Goal: Task Accomplishment & Management: Manage account settings

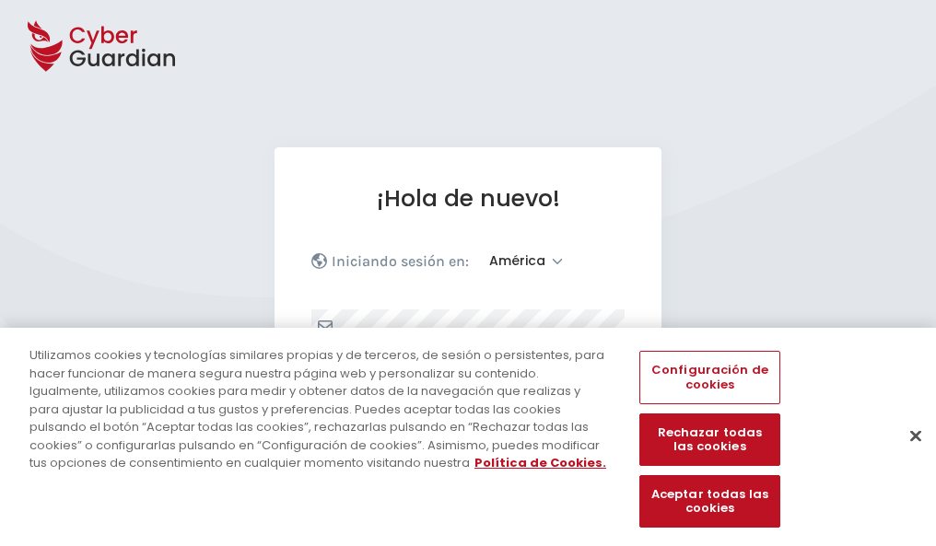
select select "América"
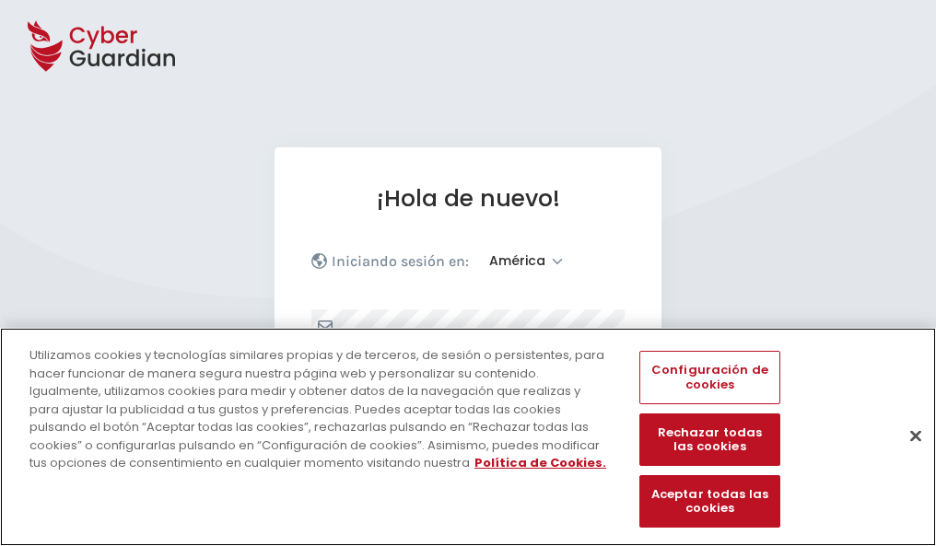
scroll to position [240, 0]
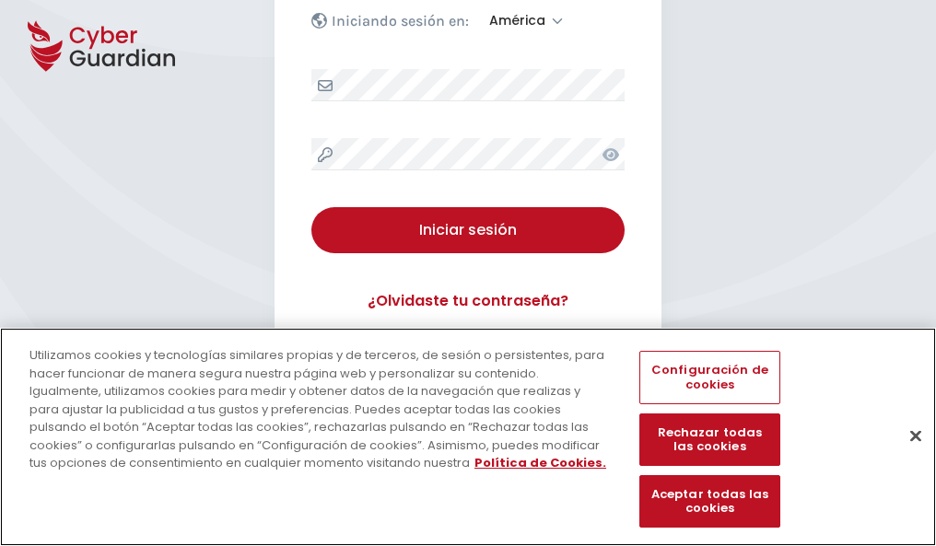
click at [906, 455] on button "Cerrar" at bounding box center [915, 435] width 41 height 41
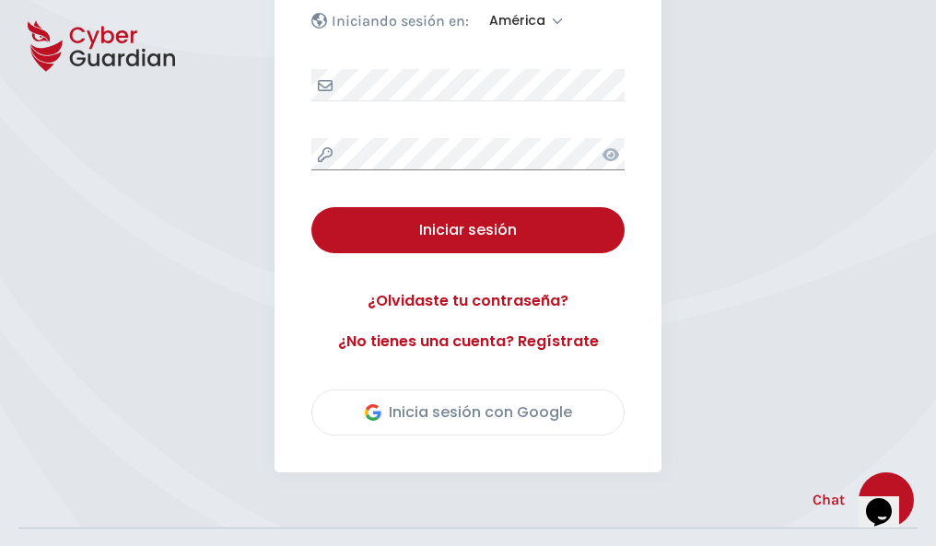
scroll to position [418, 0]
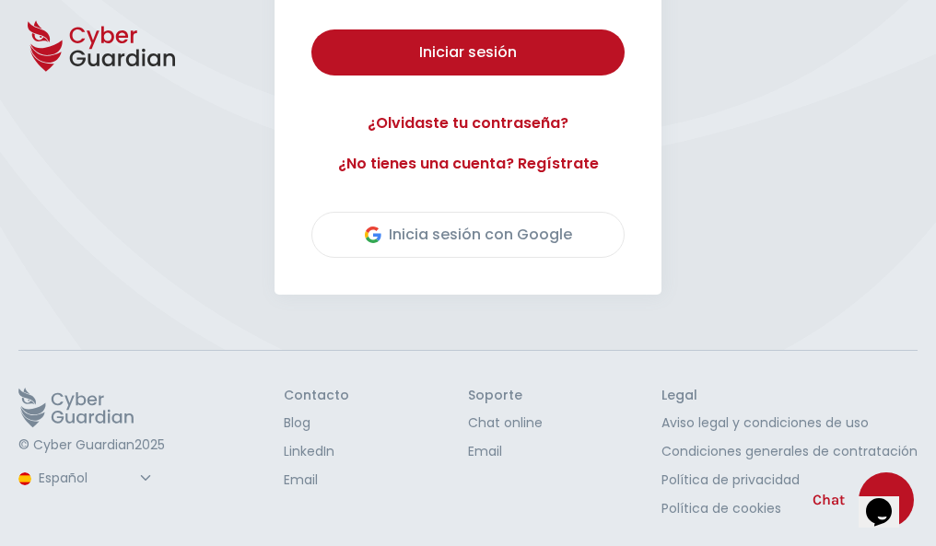
click at [311, 29] on button "Iniciar sesión" at bounding box center [467, 52] width 313 height 46
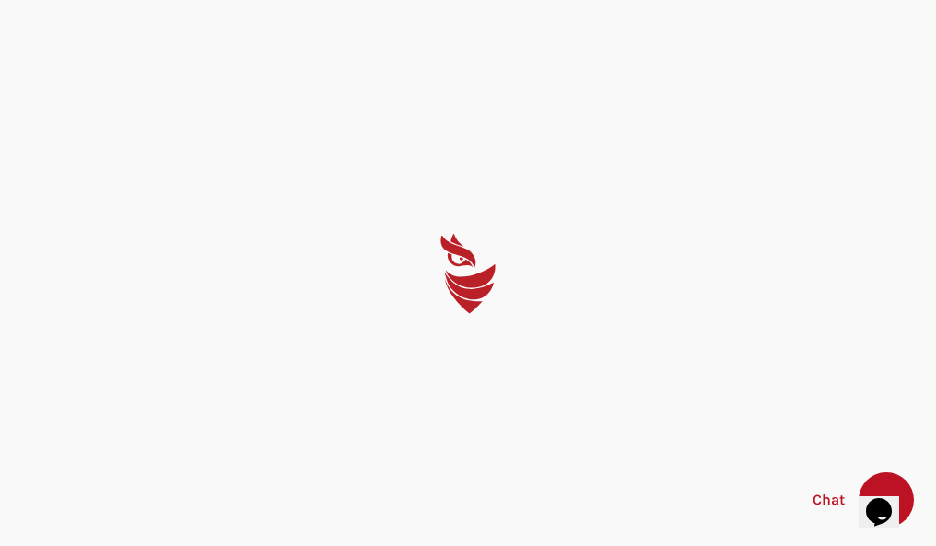
scroll to position [0, 0]
select select "English"
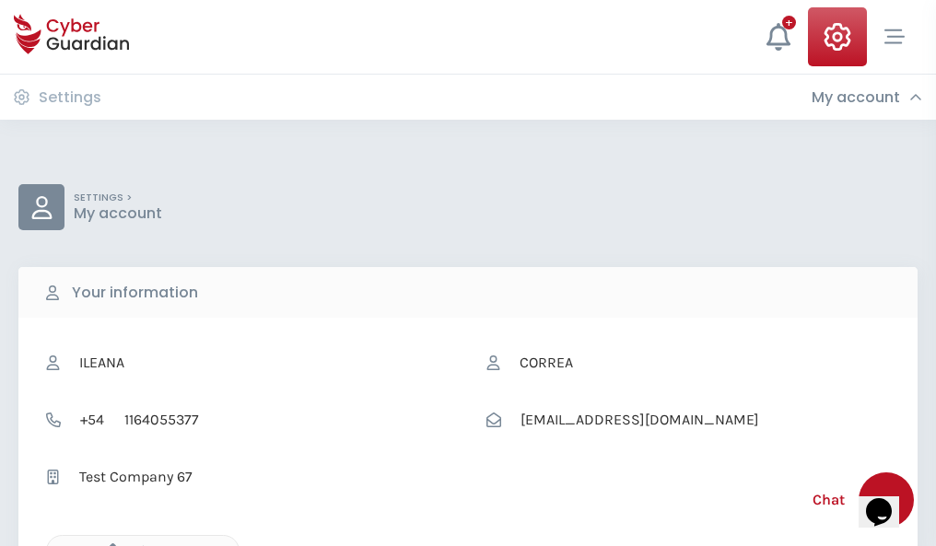
click at [108, 544] on icon "button" at bounding box center [108, 551] width 16 height 16
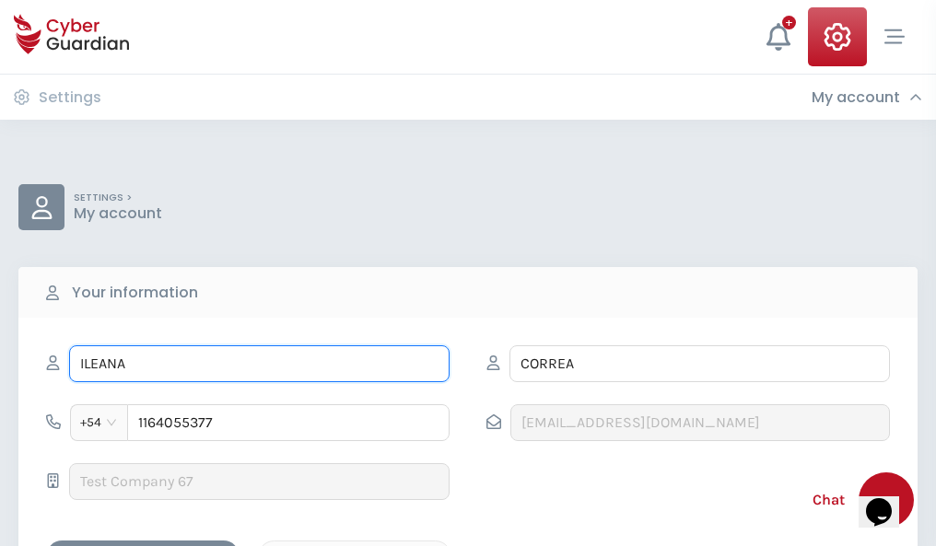
click at [259, 364] on input "ILEANA" at bounding box center [259, 363] width 380 height 37
type input "I"
type input "Victor Manuel"
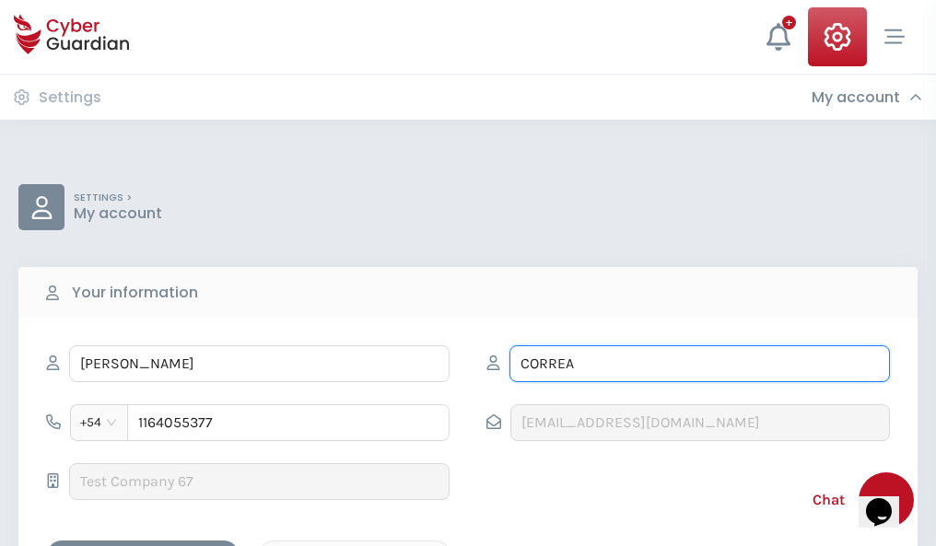
click at [699, 364] on input "CORREA" at bounding box center [699, 363] width 380 height 37
type input "C"
type input "Pérez"
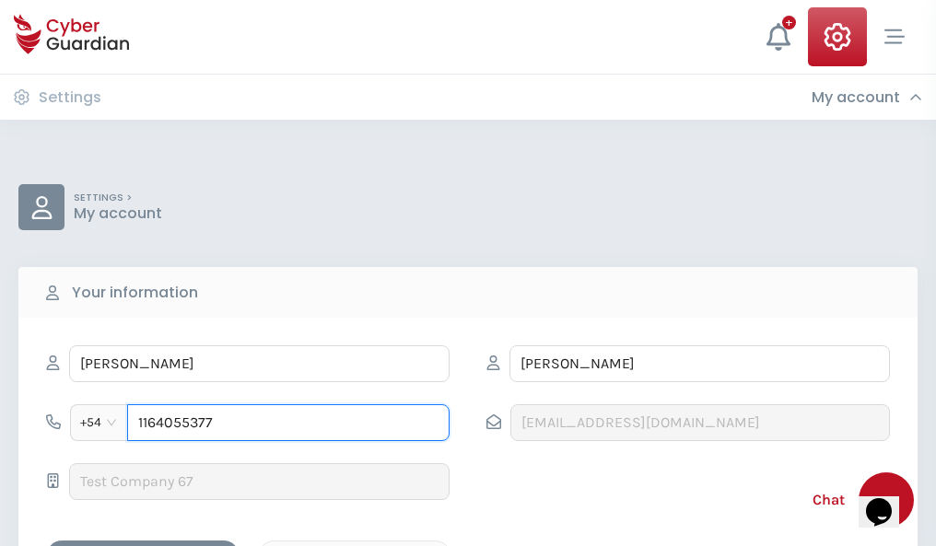
click at [288, 423] on input "1164055377" at bounding box center [288, 422] width 322 height 37
type input "1"
type input "4873953662"
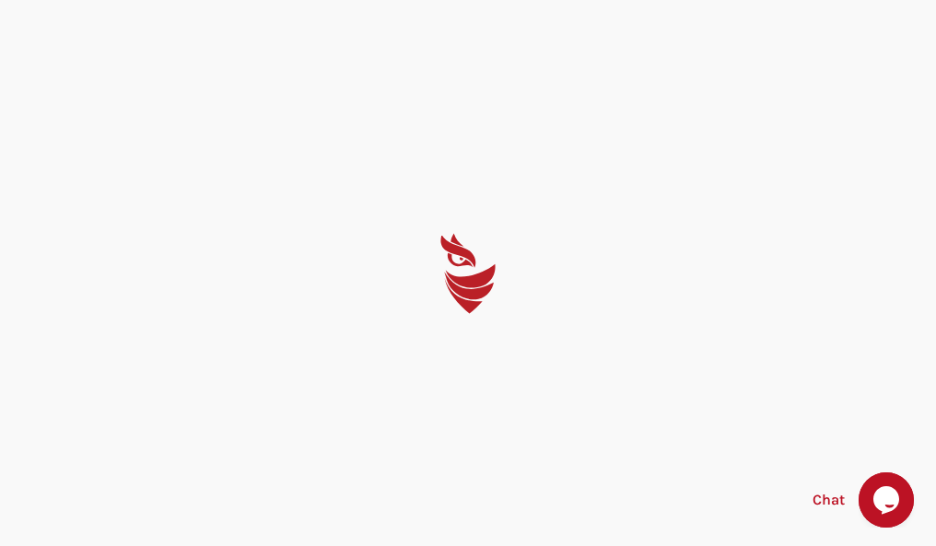
select select "English"
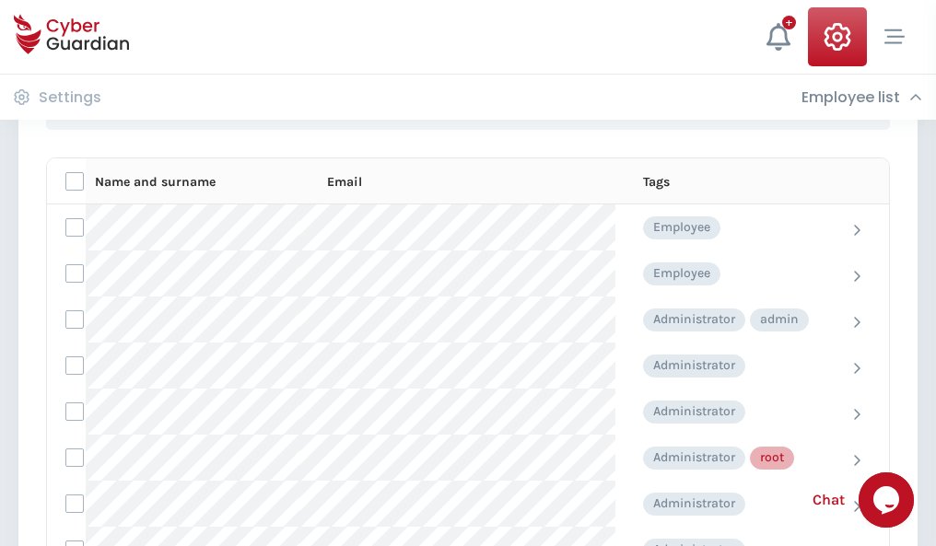
scroll to position [927, 0]
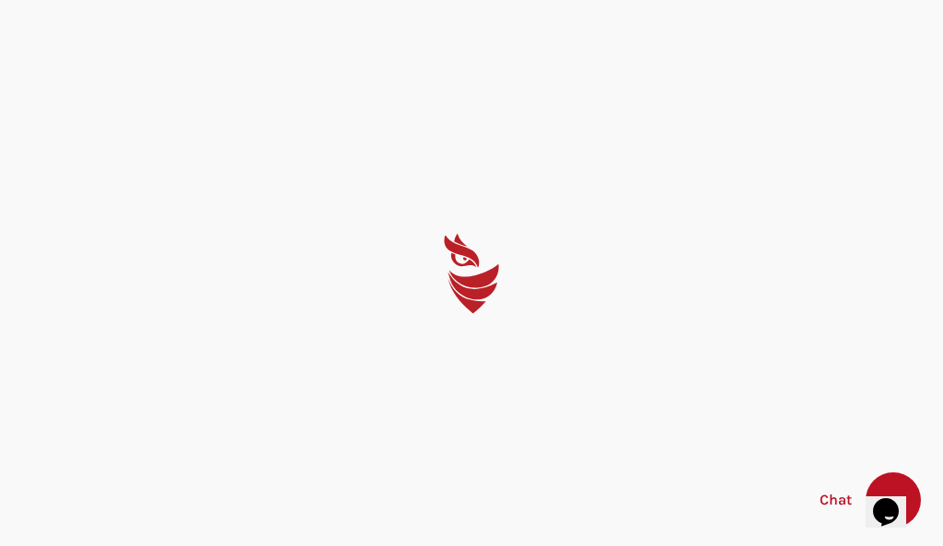
select select "English"
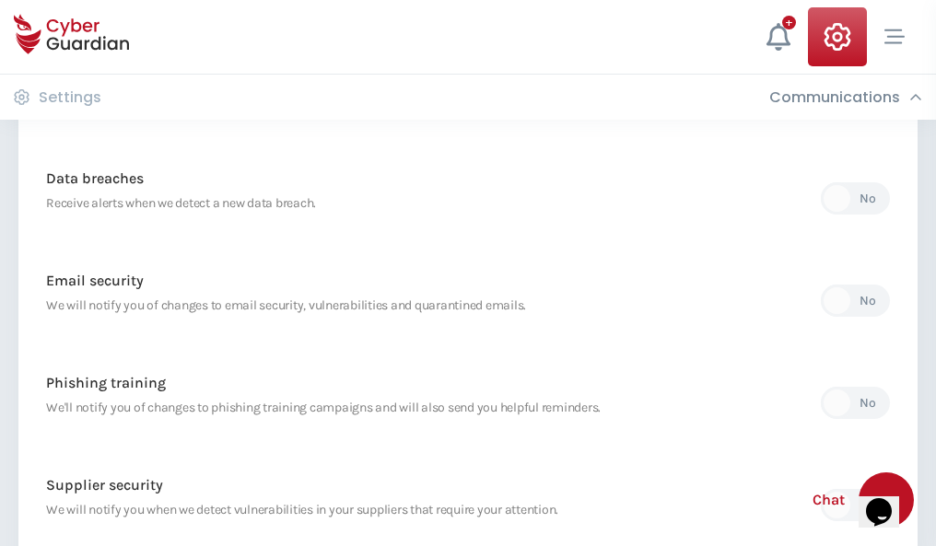
scroll to position [970, 0]
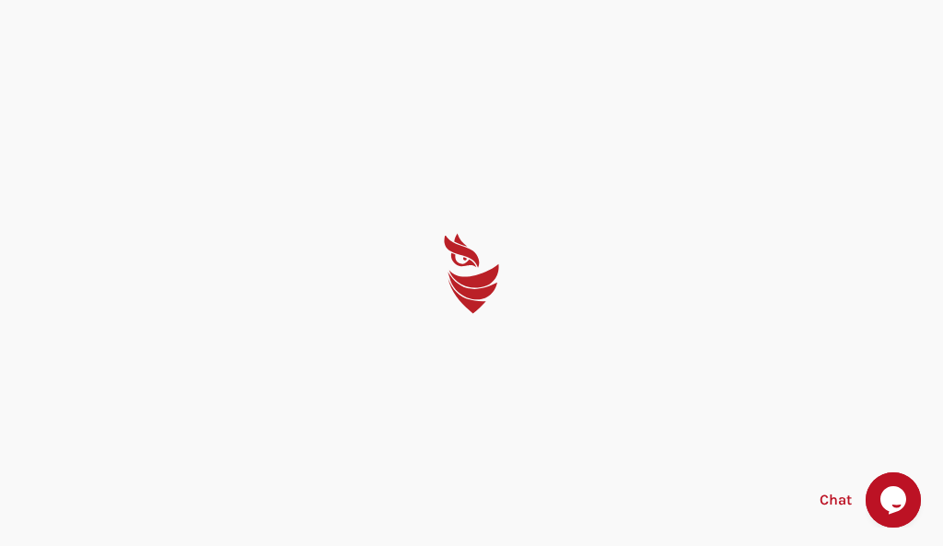
select select "English"
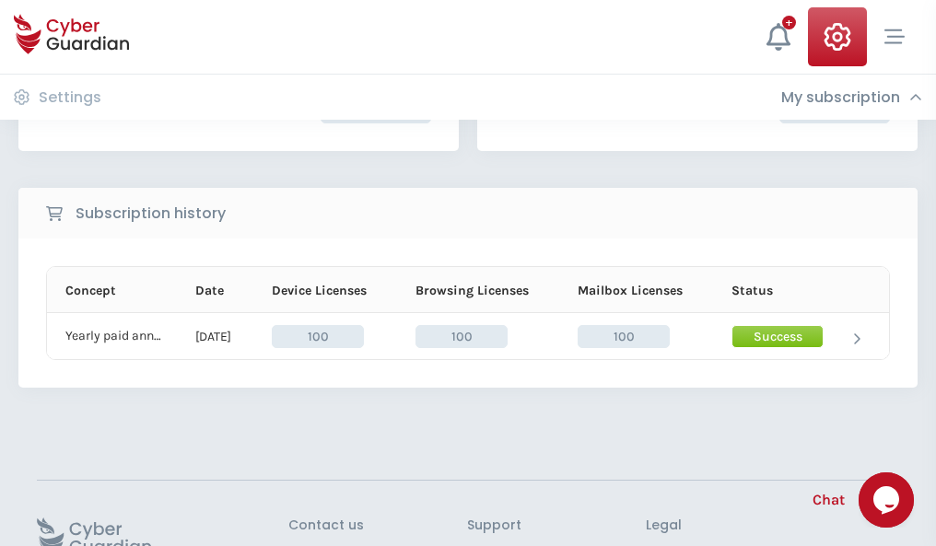
scroll to position [467, 0]
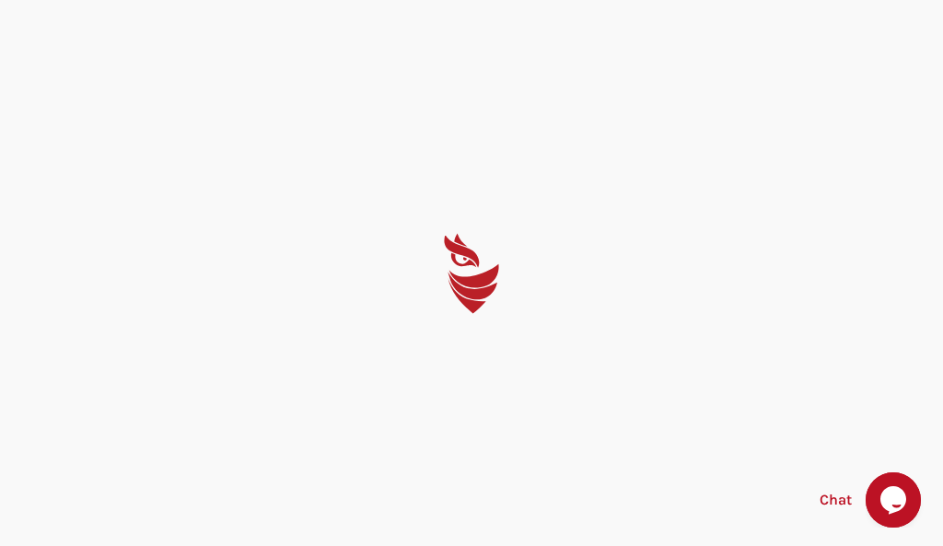
select select "English"
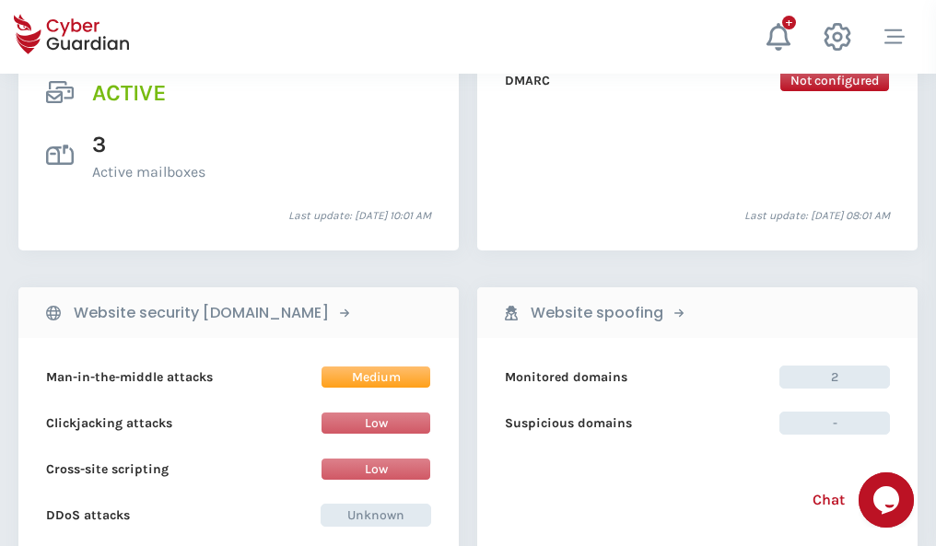
scroll to position [1871, 0]
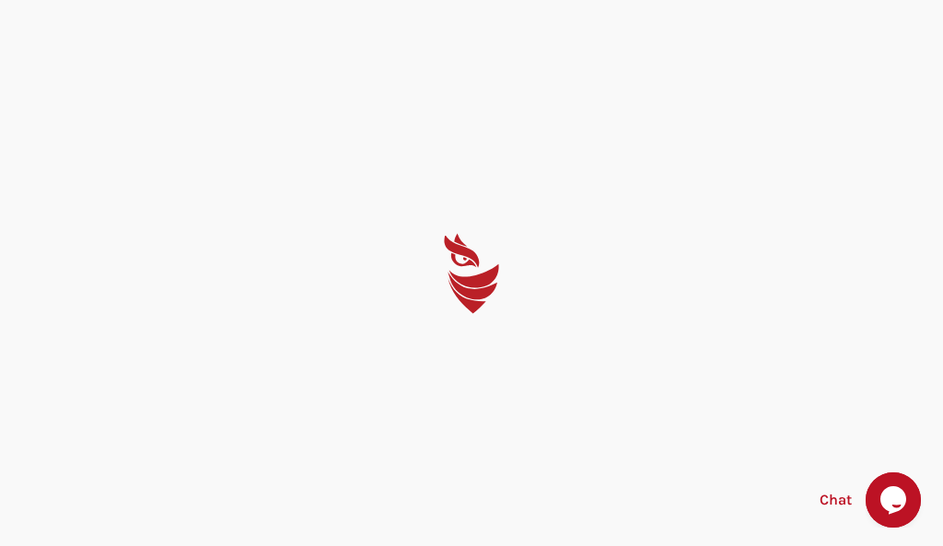
select select "English"
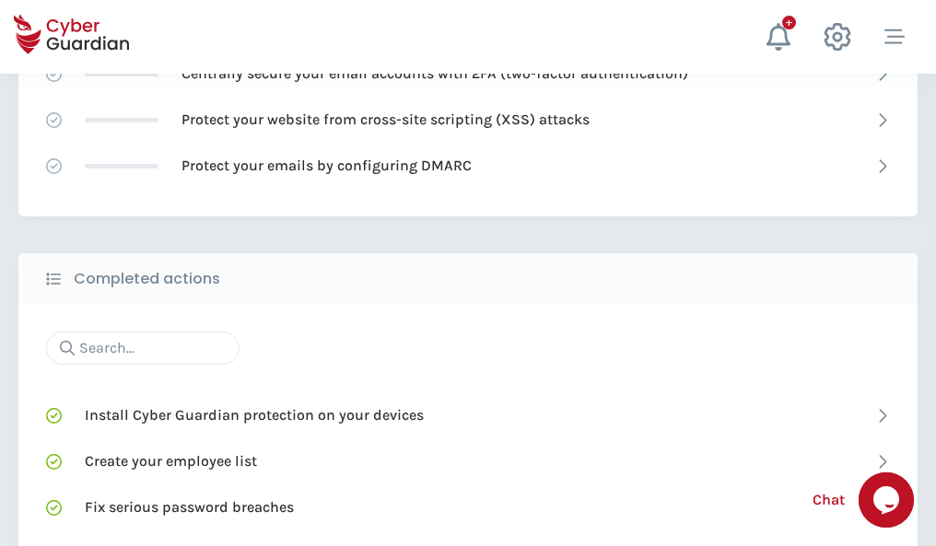
scroll to position [1227, 0]
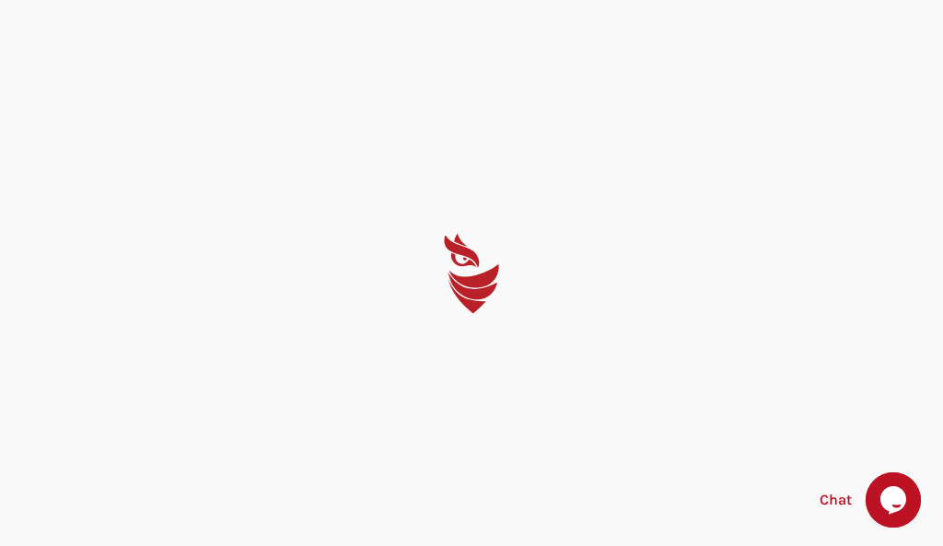
select select "English"
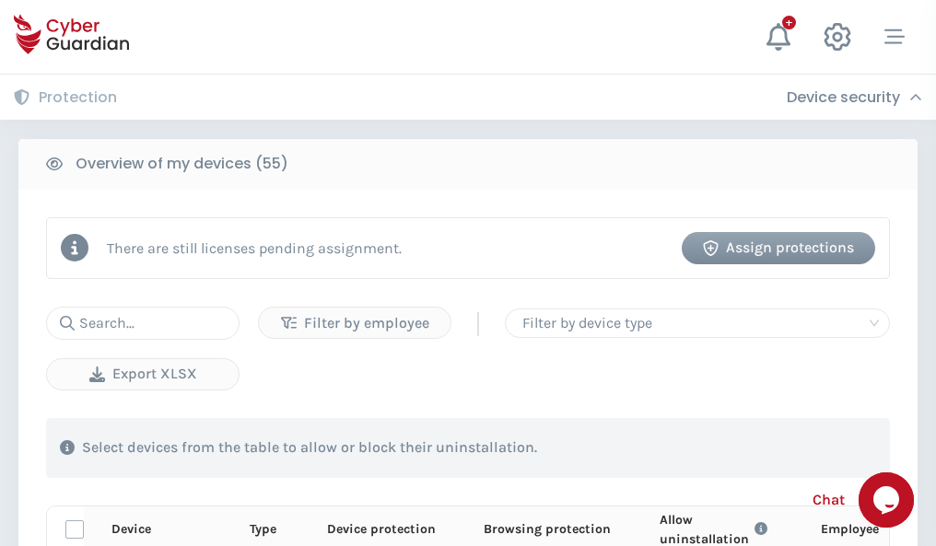
scroll to position [1605, 0]
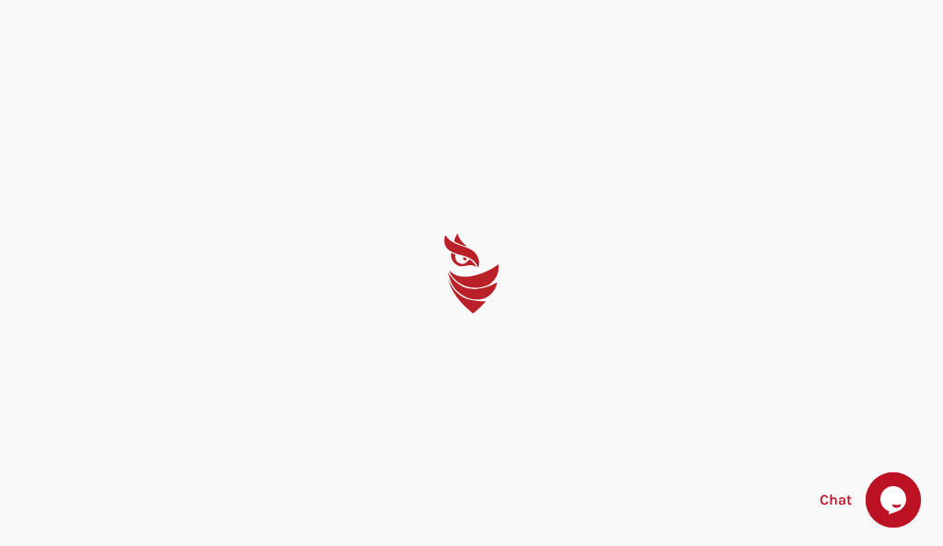
select select "English"
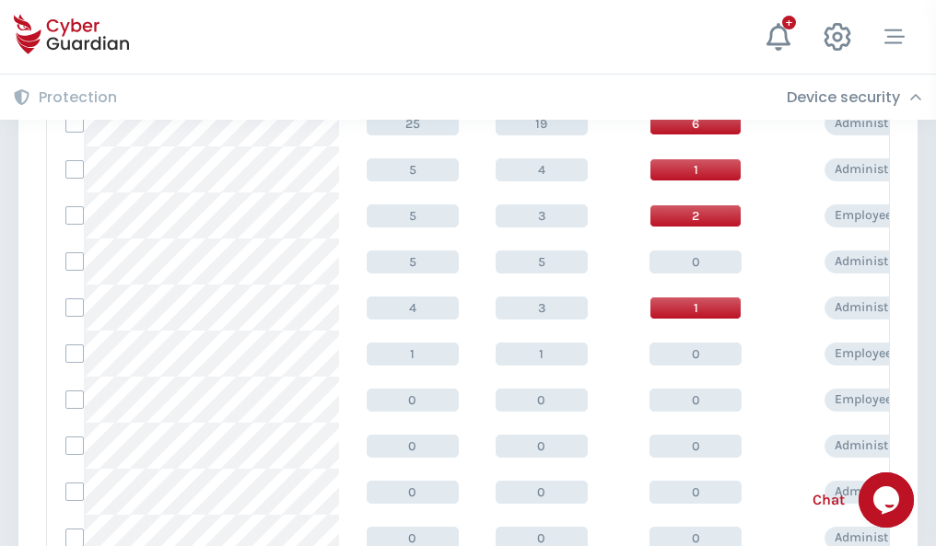
scroll to position [928, 0]
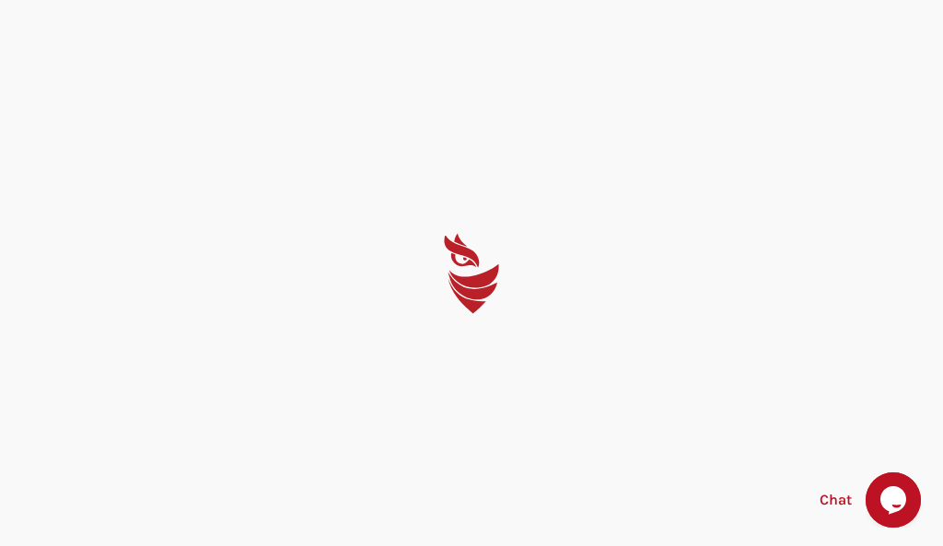
select select "English"
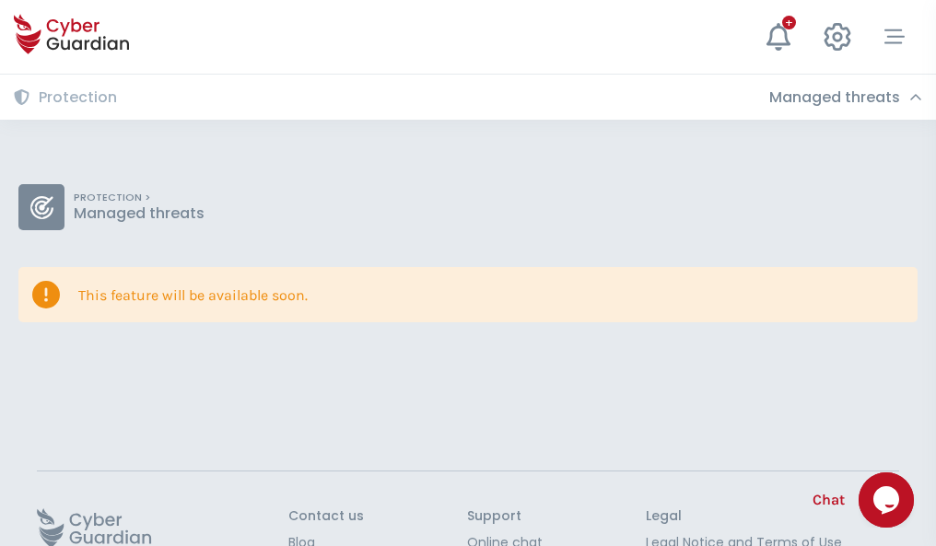
scroll to position [120, 0]
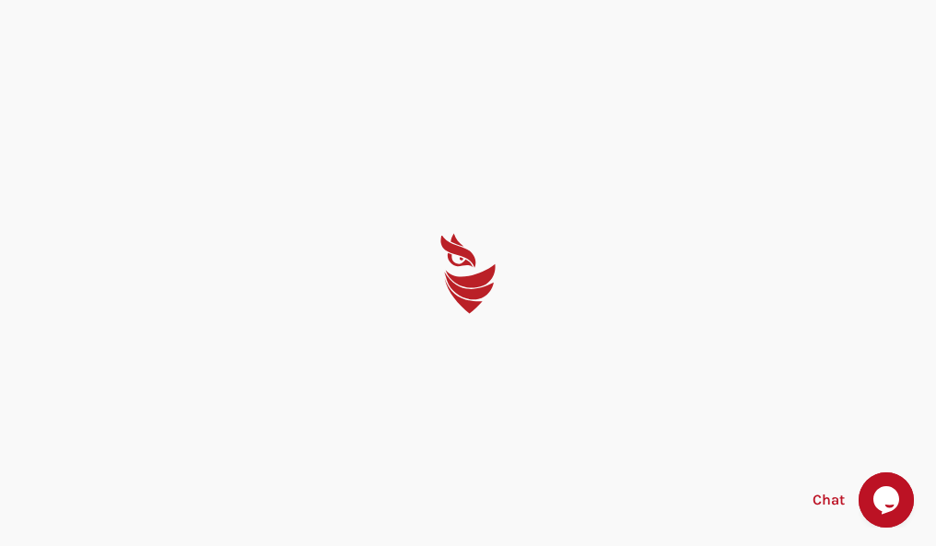
select select "English"
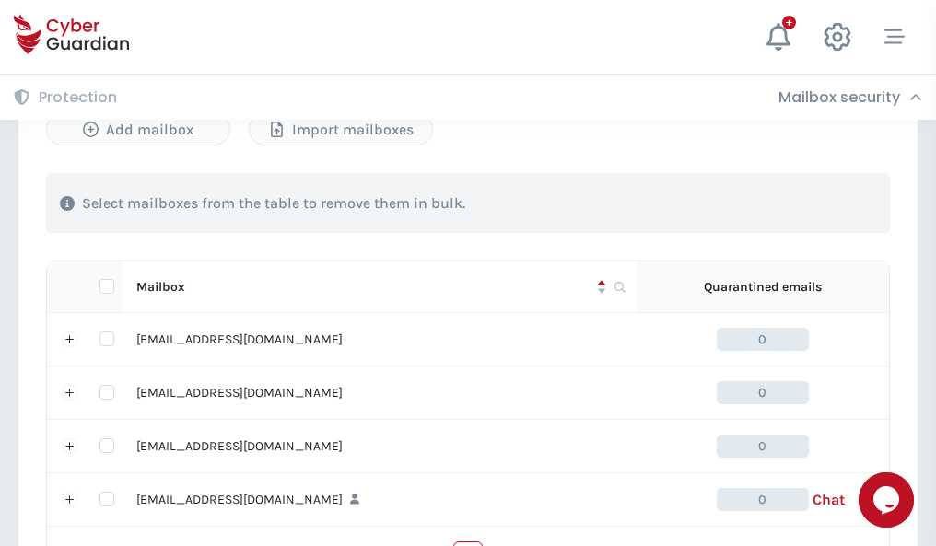
scroll to position [907, 0]
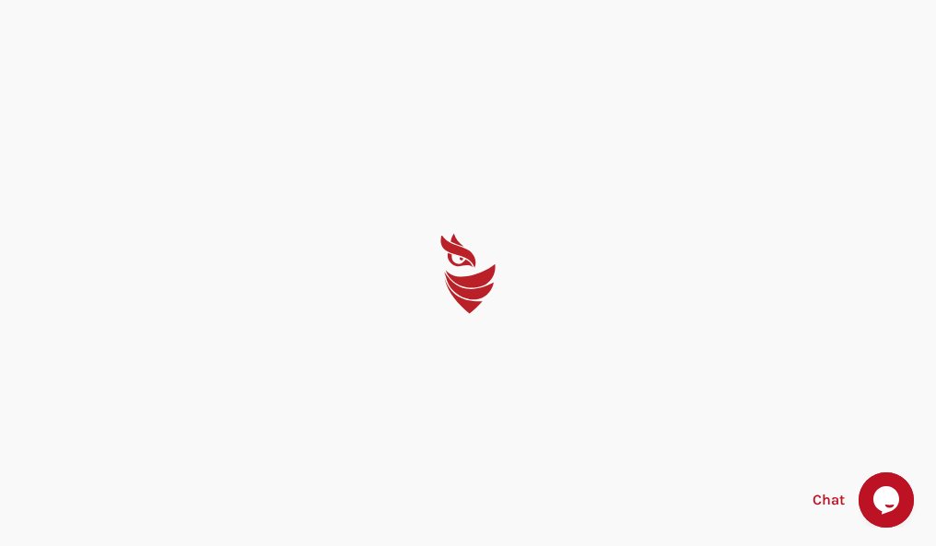
select select "English"
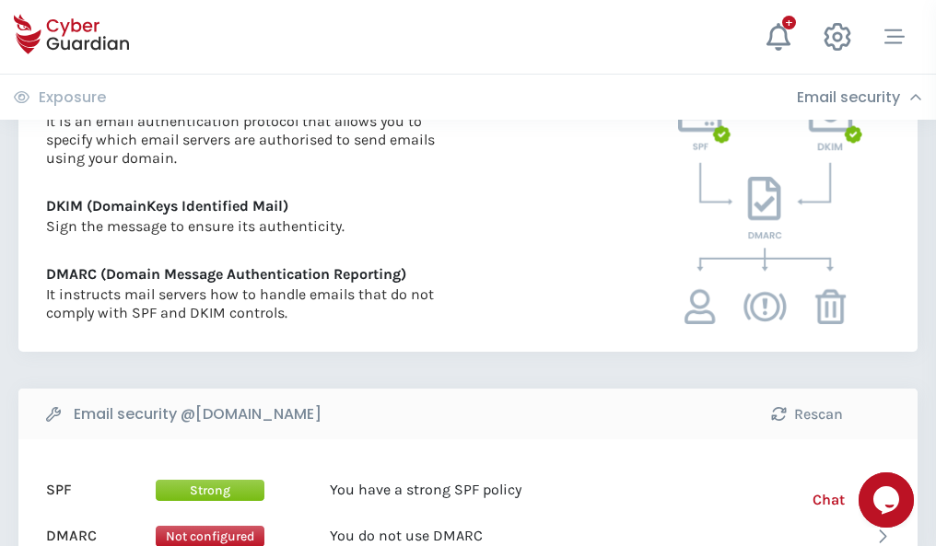
scroll to position [994, 0]
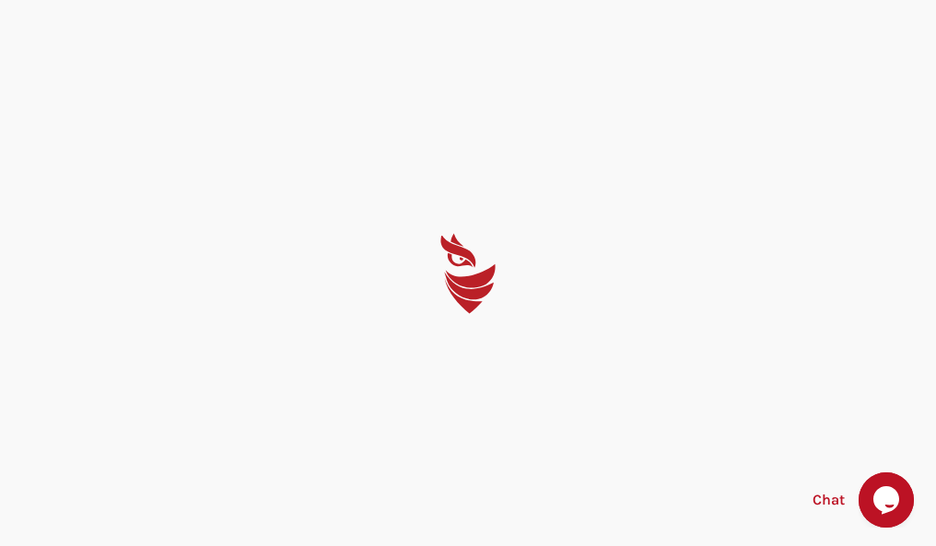
select select "English"
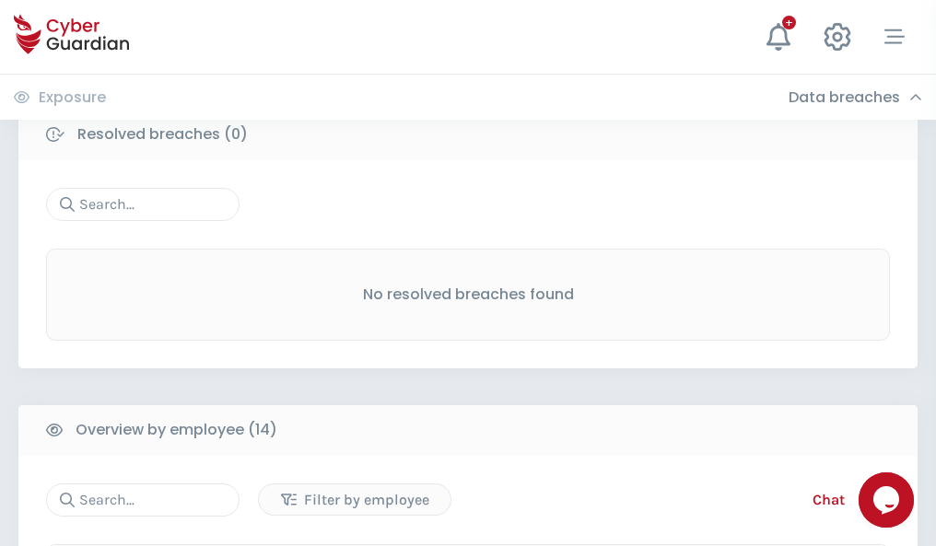
scroll to position [1663, 0]
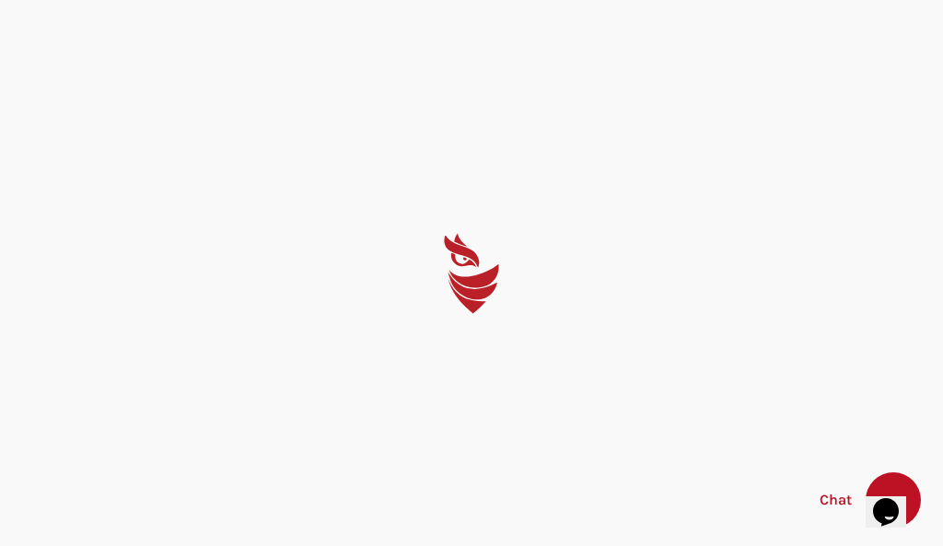
select select "English"
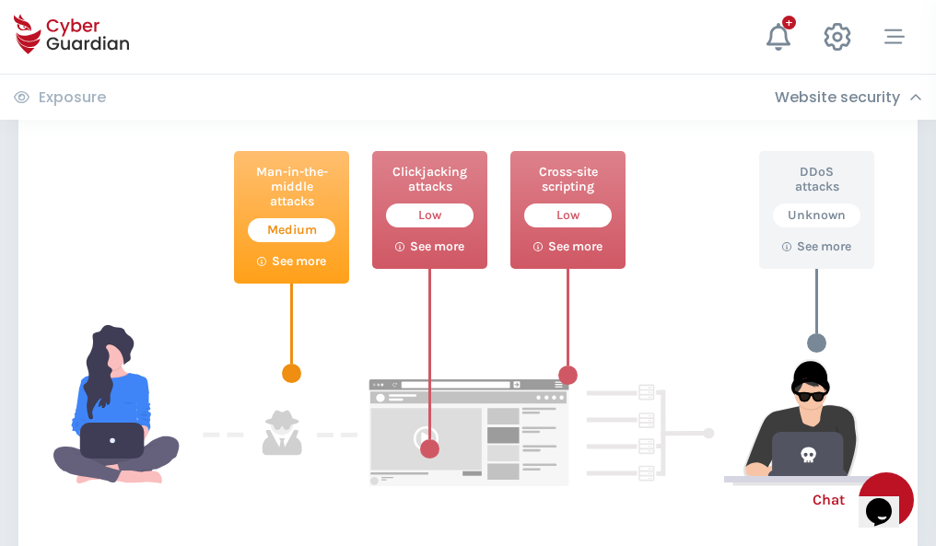
scroll to position [1003, 0]
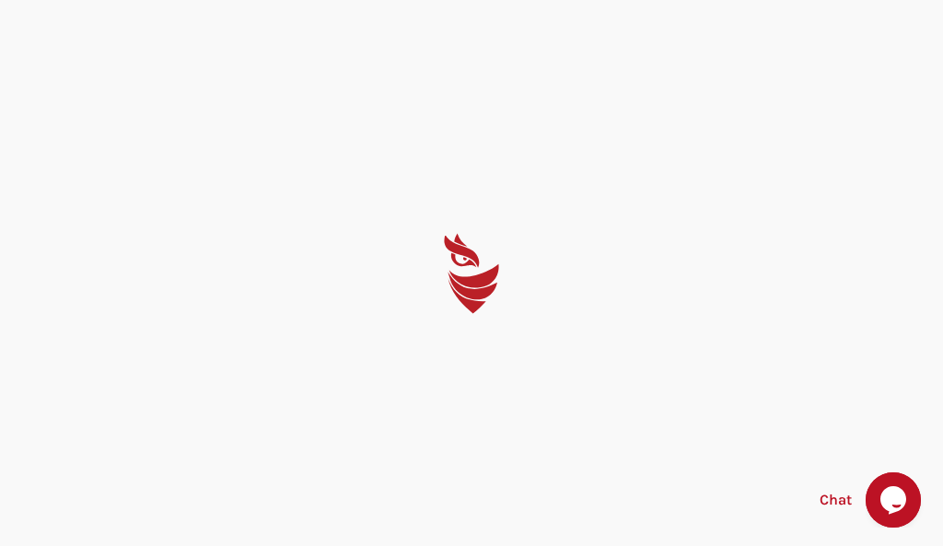
select select "English"
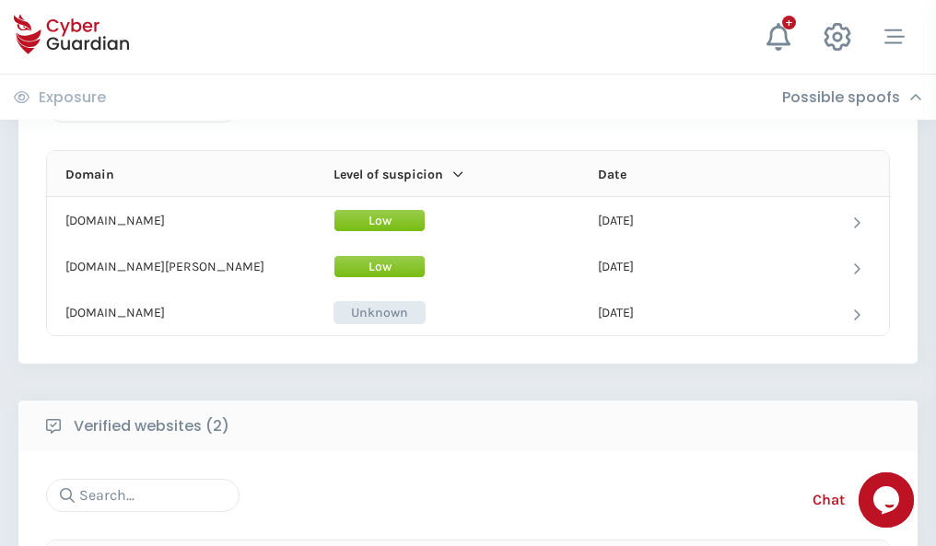
scroll to position [1105, 0]
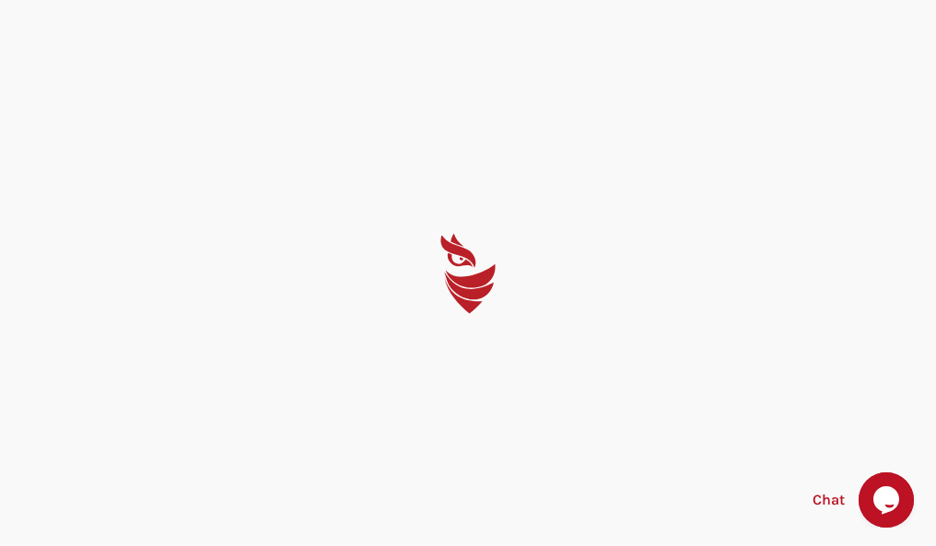
select select "English"
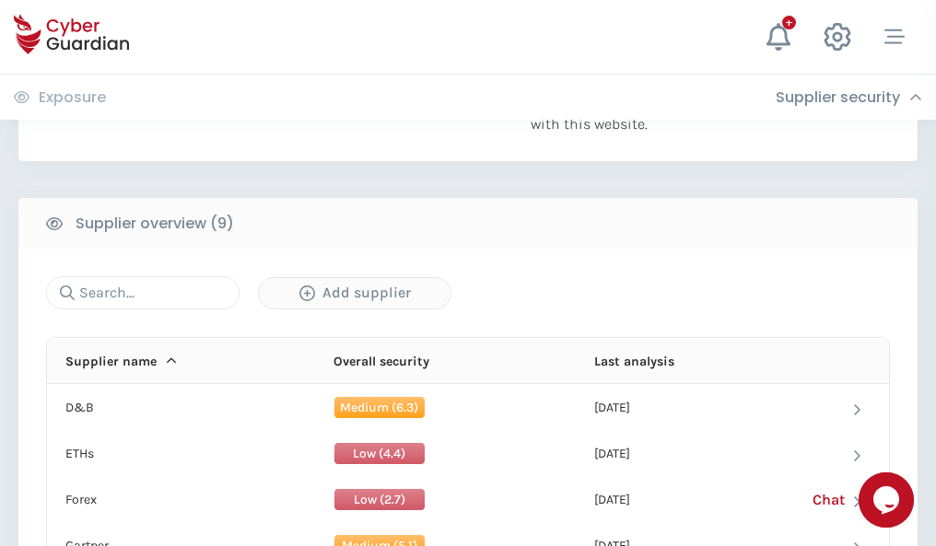
scroll to position [1285, 0]
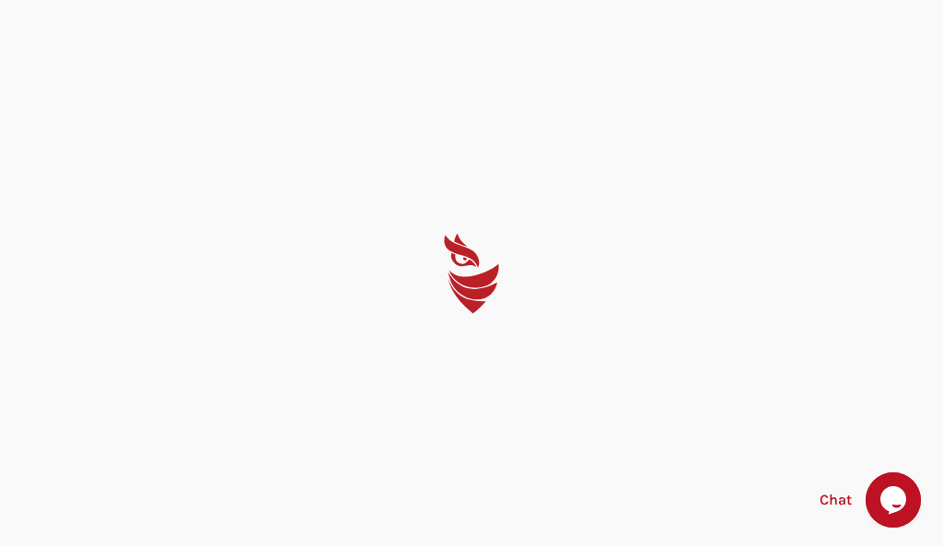
select select "English"
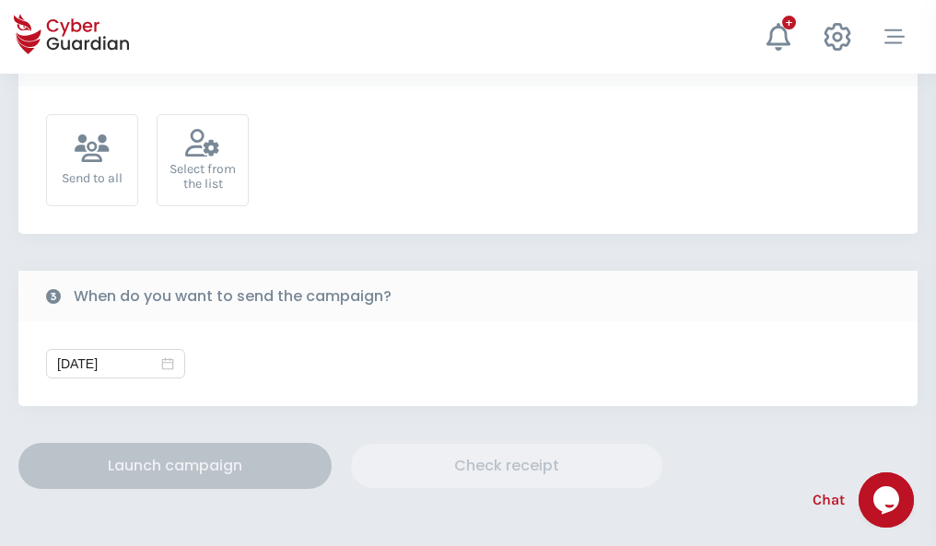
scroll to position [674, 0]
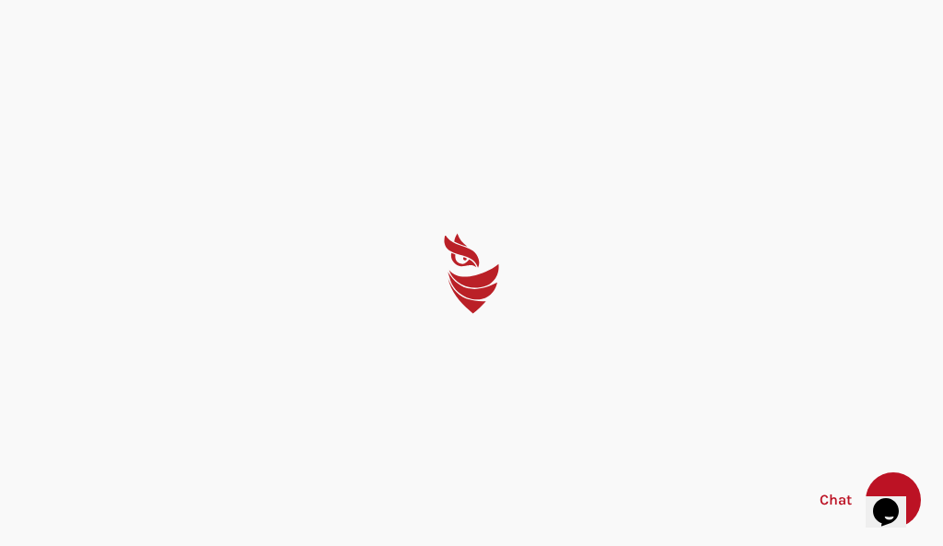
select select "English"
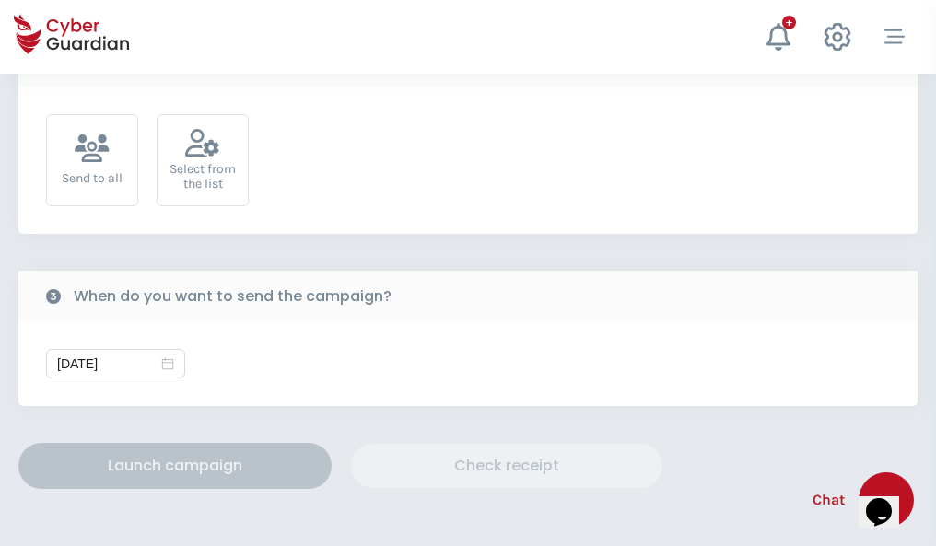
scroll to position [674, 0]
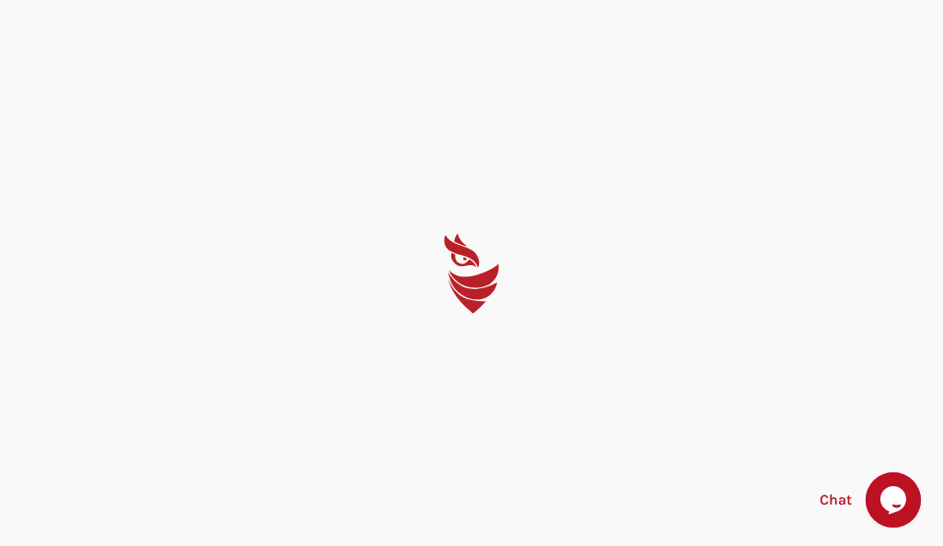
select select "English"
